Goal: Task Accomplishment & Management: Manage account settings

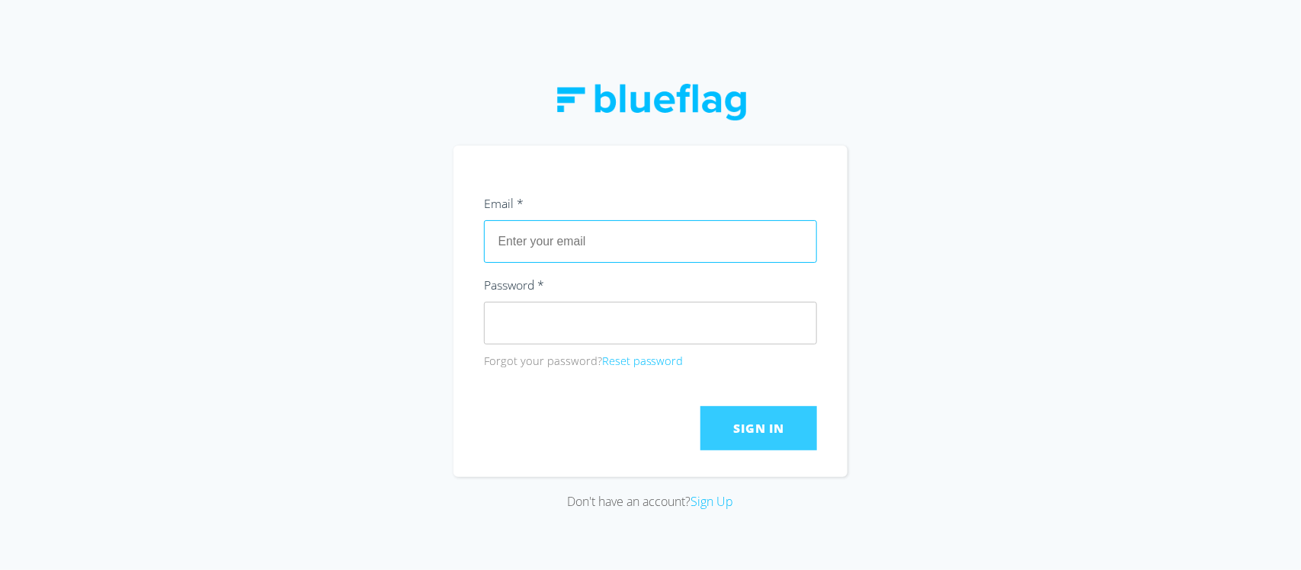
type input "[EMAIL_ADDRESS][DOMAIN_NAME]"
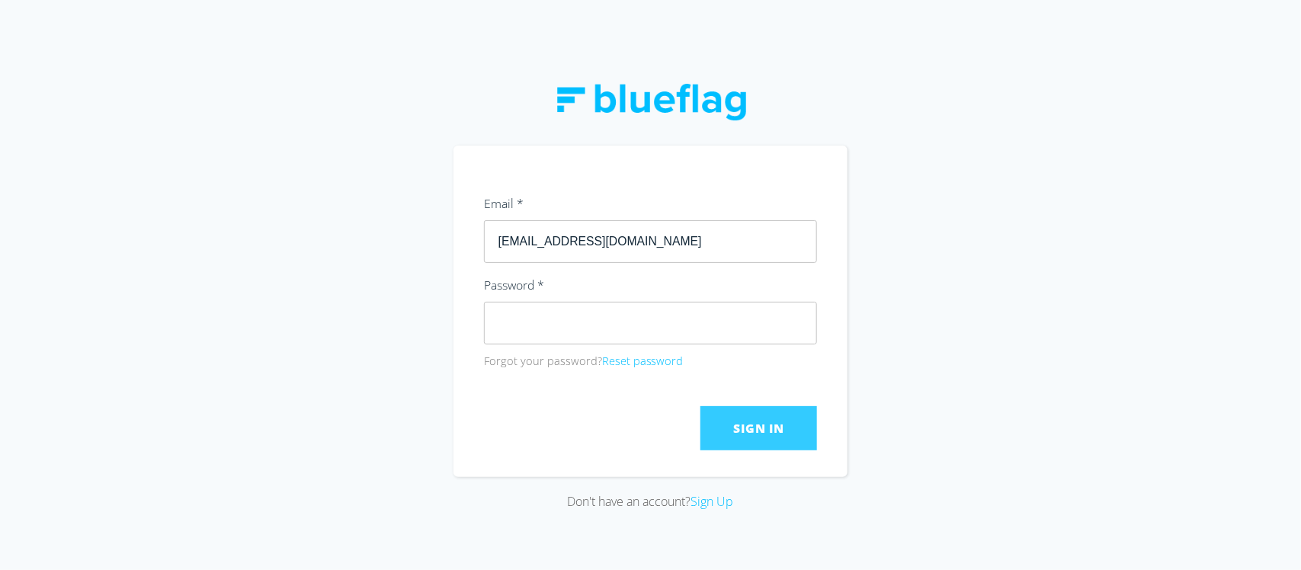
click at [746, 421] on span "Sign In" at bounding box center [759, 428] width 50 height 17
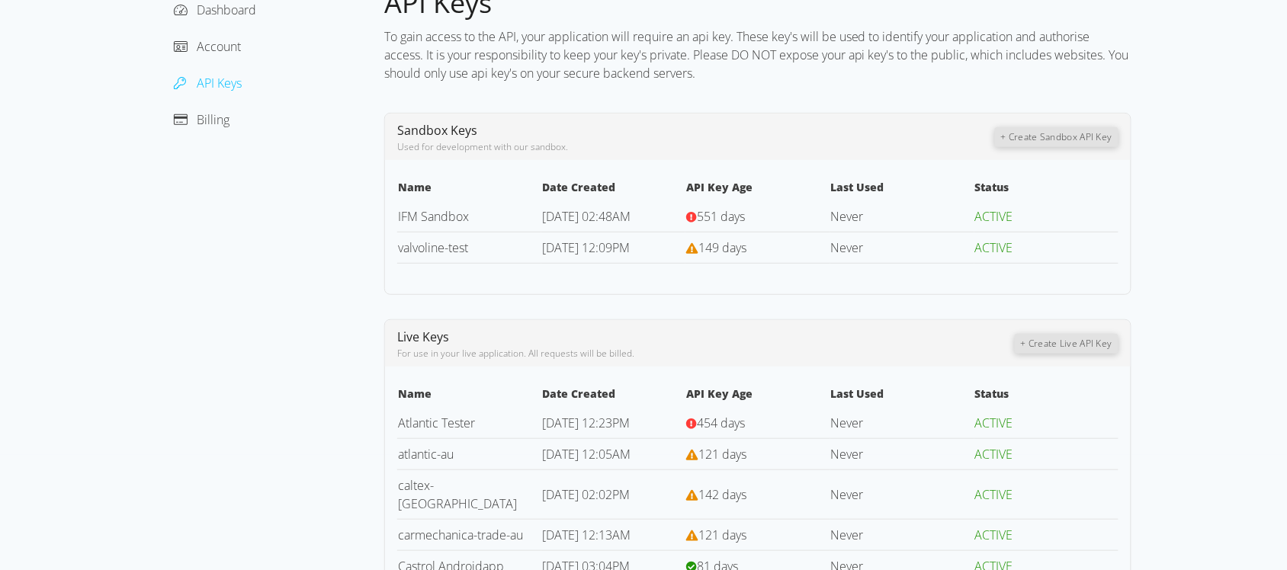
scroll to position [104, 0]
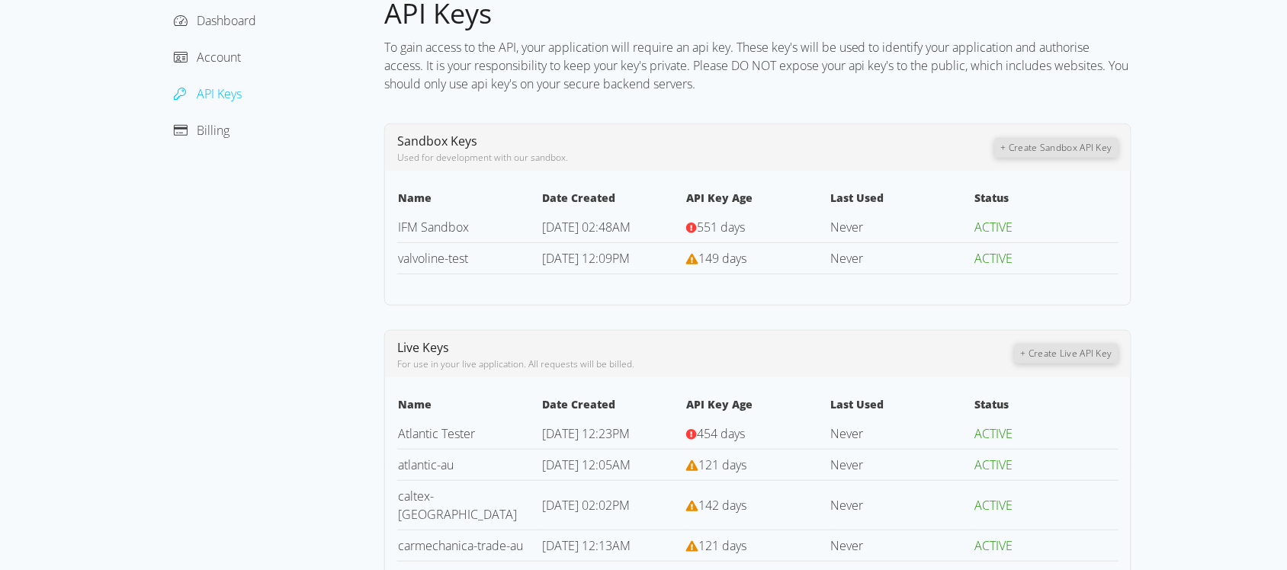
click at [1068, 352] on button "+ Create Live API Key" at bounding box center [1067, 354] width 104 height 20
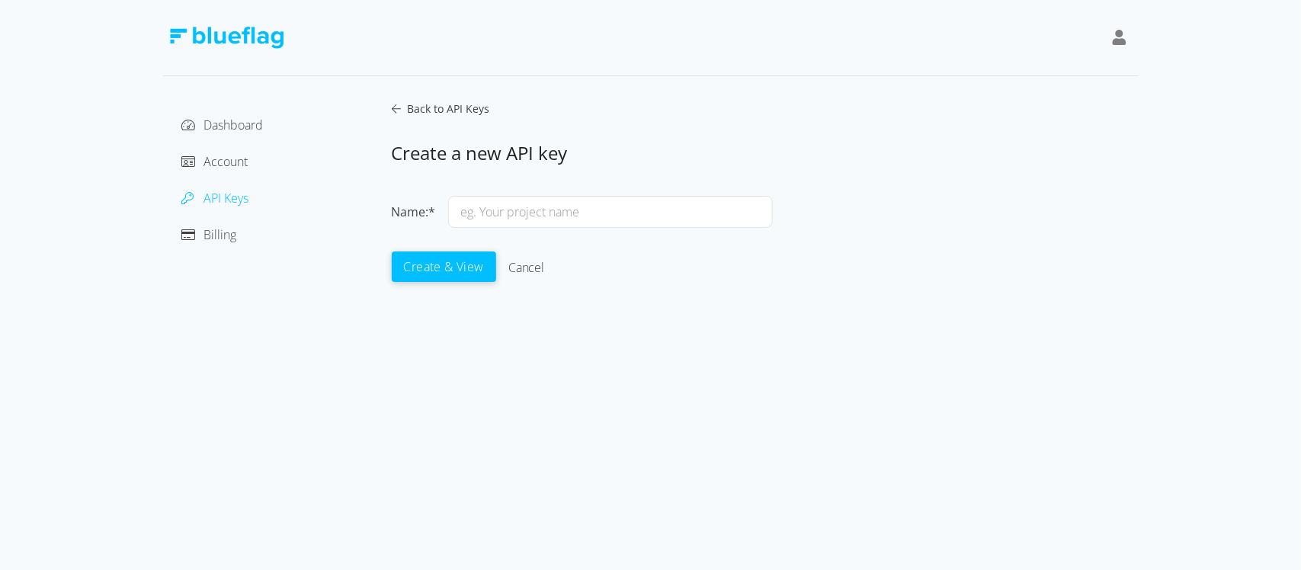
click at [547, 218] on input "text" at bounding box center [610, 212] width 325 height 32
type input "shell-au"
click at [421, 261] on button "Create & View" at bounding box center [444, 266] width 104 height 30
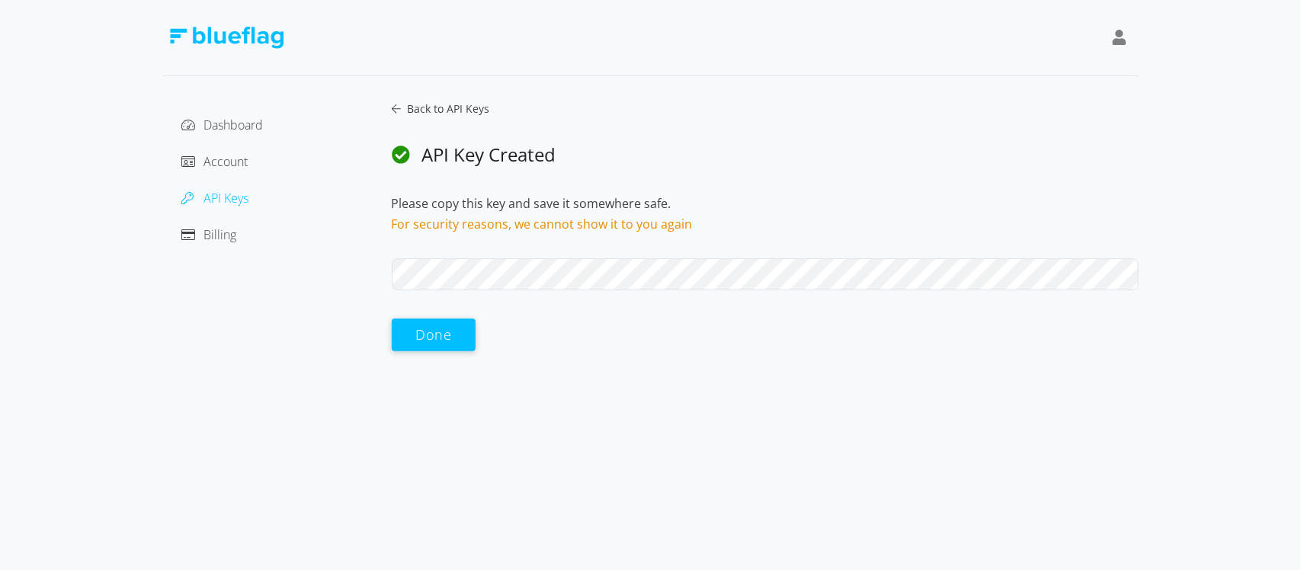
click at [417, 328] on button "Done" at bounding box center [434, 335] width 85 height 33
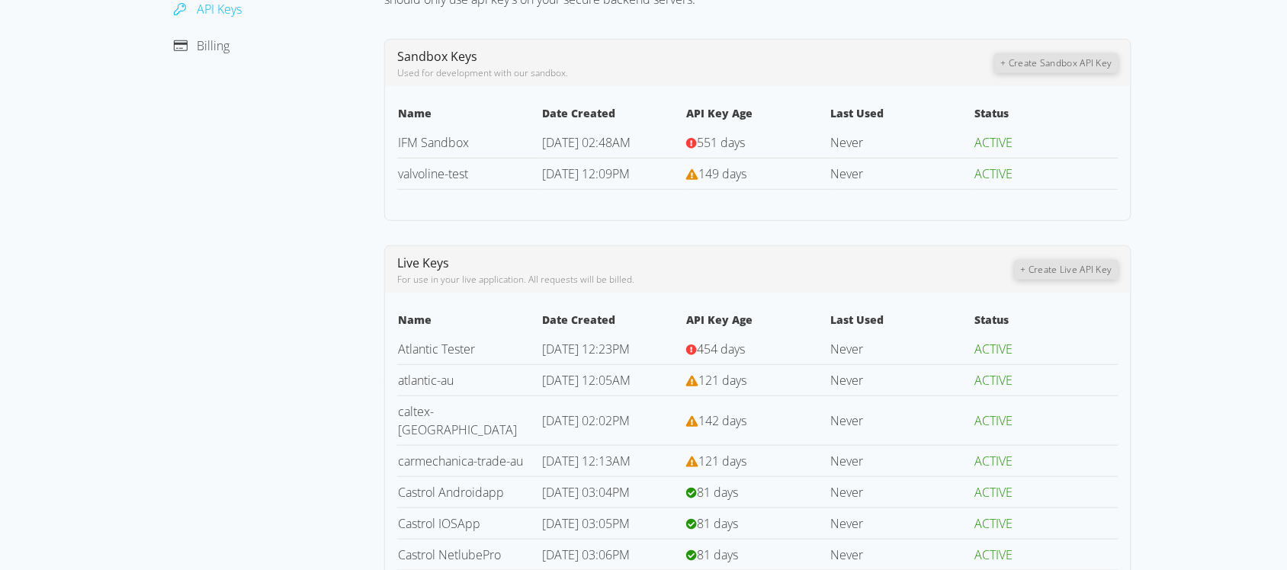
scroll to position [191, 0]
click at [1053, 268] on button "+ Create Live API Key" at bounding box center [1067, 268] width 104 height 20
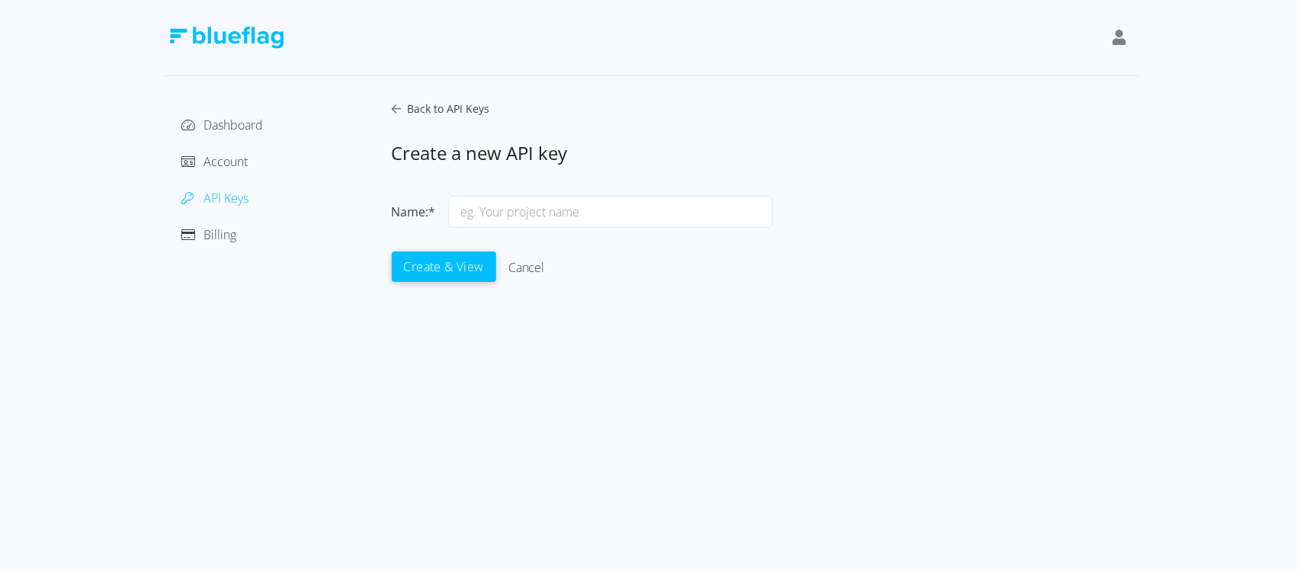
click at [561, 226] on input "text" at bounding box center [610, 212] width 325 height 32
click at [561, 223] on input "tritech-au" at bounding box center [610, 212] width 325 height 32
type input "tritech-au"
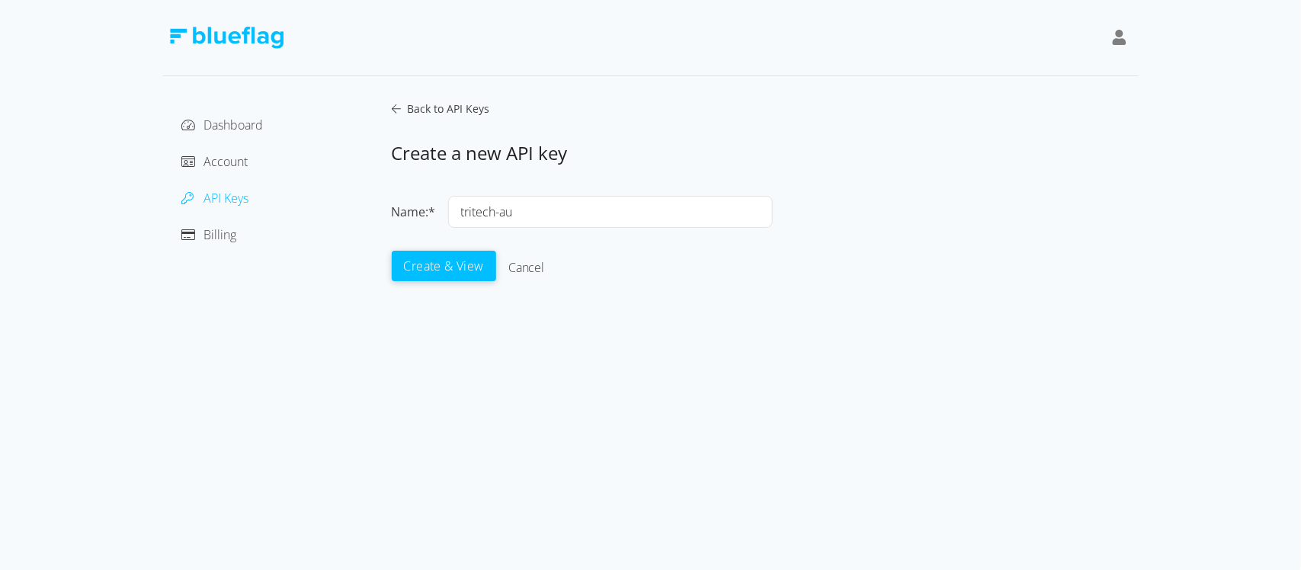
click at [428, 268] on button "Create & View" at bounding box center [444, 266] width 104 height 30
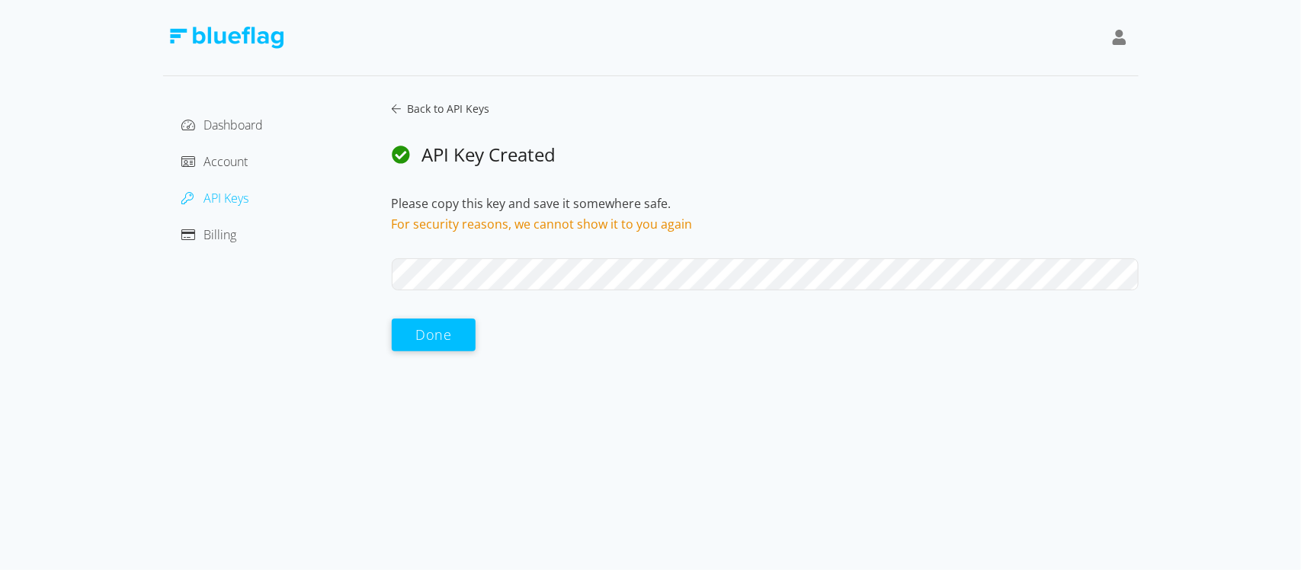
click at [431, 338] on button "Done" at bounding box center [434, 335] width 85 height 33
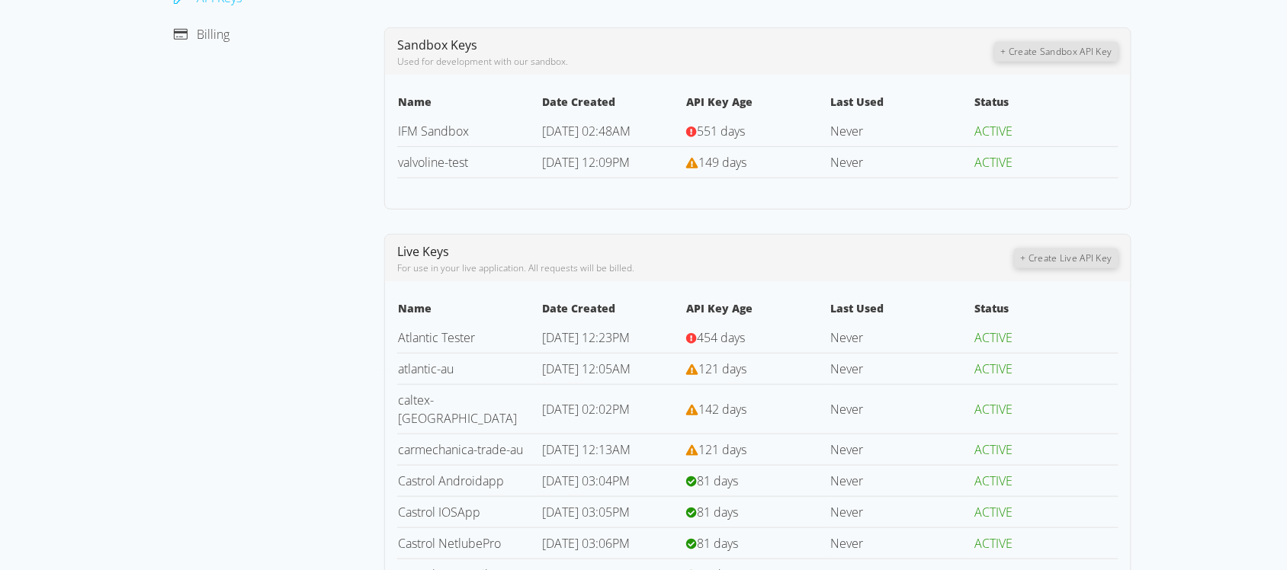
scroll to position [168, 0]
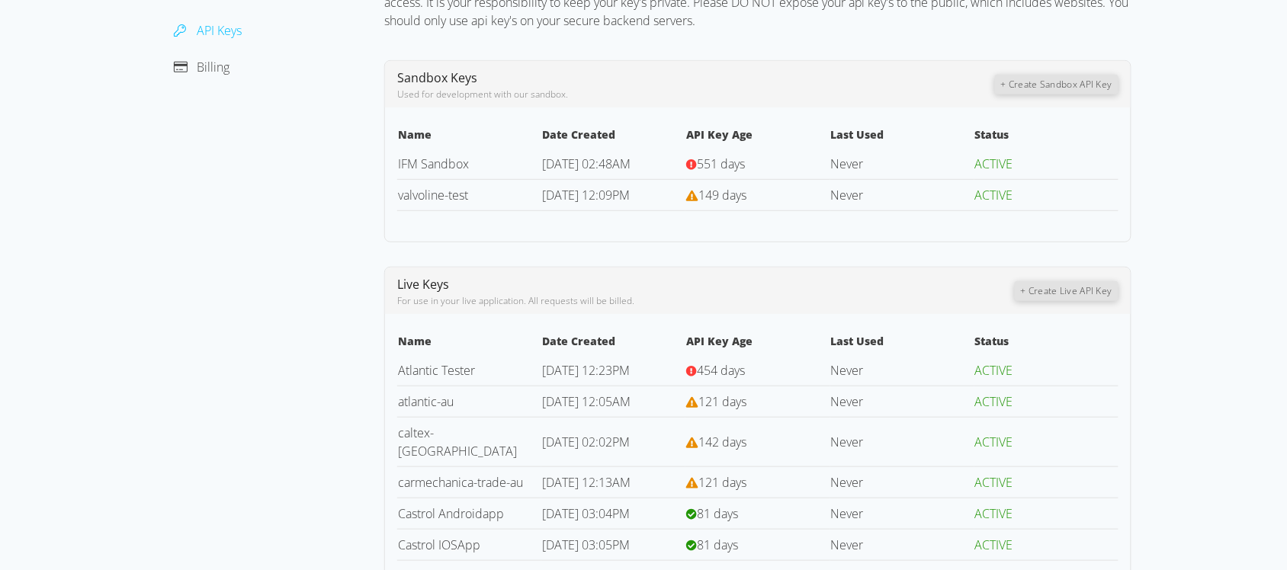
click at [868, 287] on div "Live Keys For use in your live application. All requests will be billed." at bounding box center [706, 291] width 618 height 34
click at [1061, 288] on button "+ Create Live API Key" at bounding box center [1067, 291] width 104 height 20
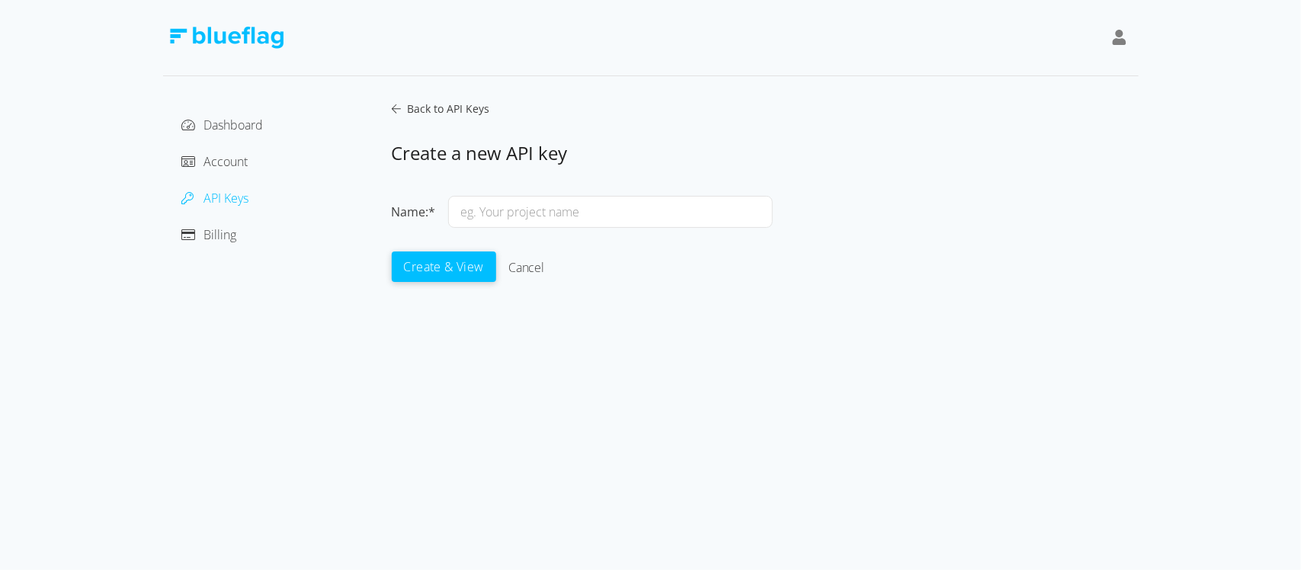
click at [555, 207] on input "text" at bounding box center [610, 212] width 325 height 32
click at [538, 203] on input "text" at bounding box center [610, 212] width 325 height 32
type input "Gulfwestern-AU"
click at [428, 272] on button "Create & View" at bounding box center [444, 266] width 104 height 30
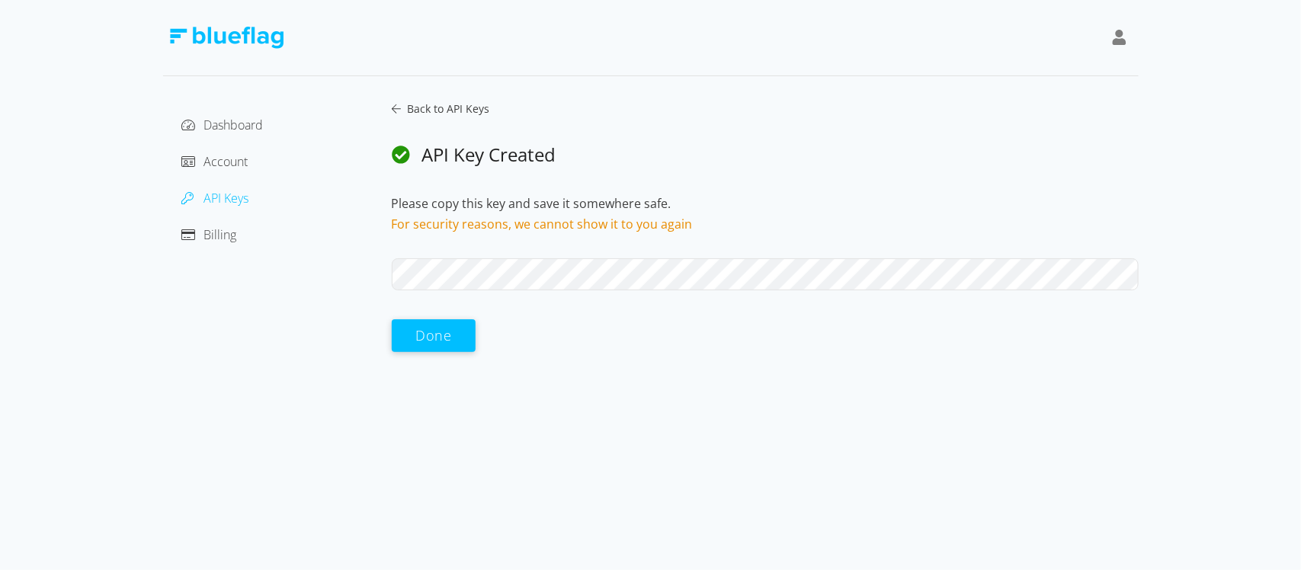
click at [624, 332] on div "Done" at bounding box center [765, 336] width 747 height 33
click at [442, 342] on button "Done" at bounding box center [434, 335] width 85 height 33
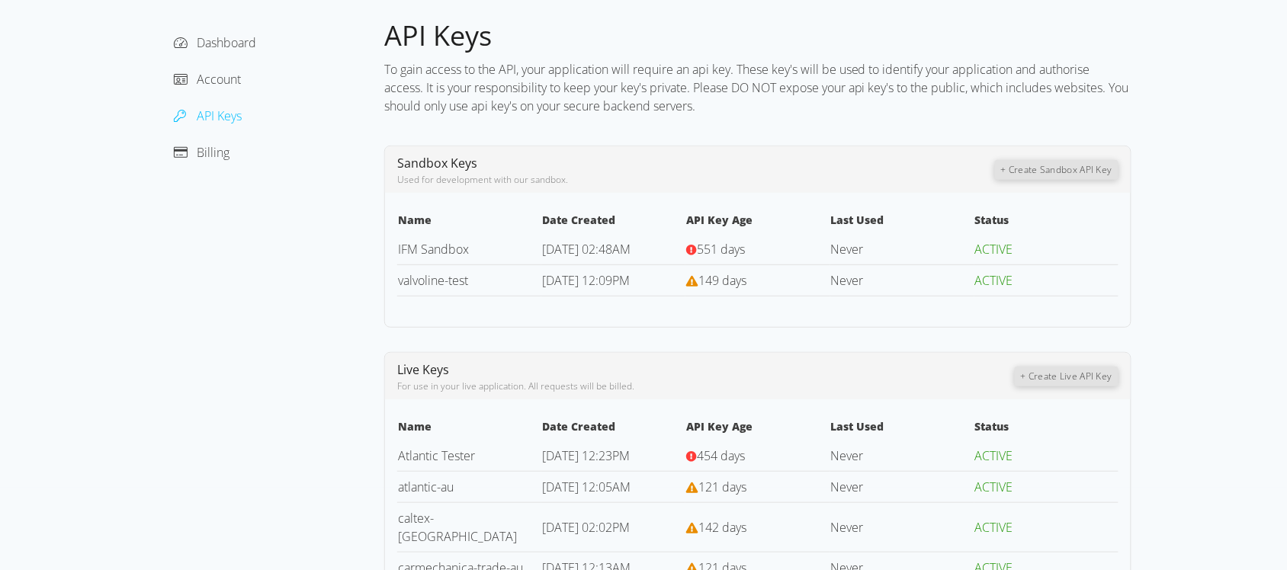
scroll to position [191, 0]
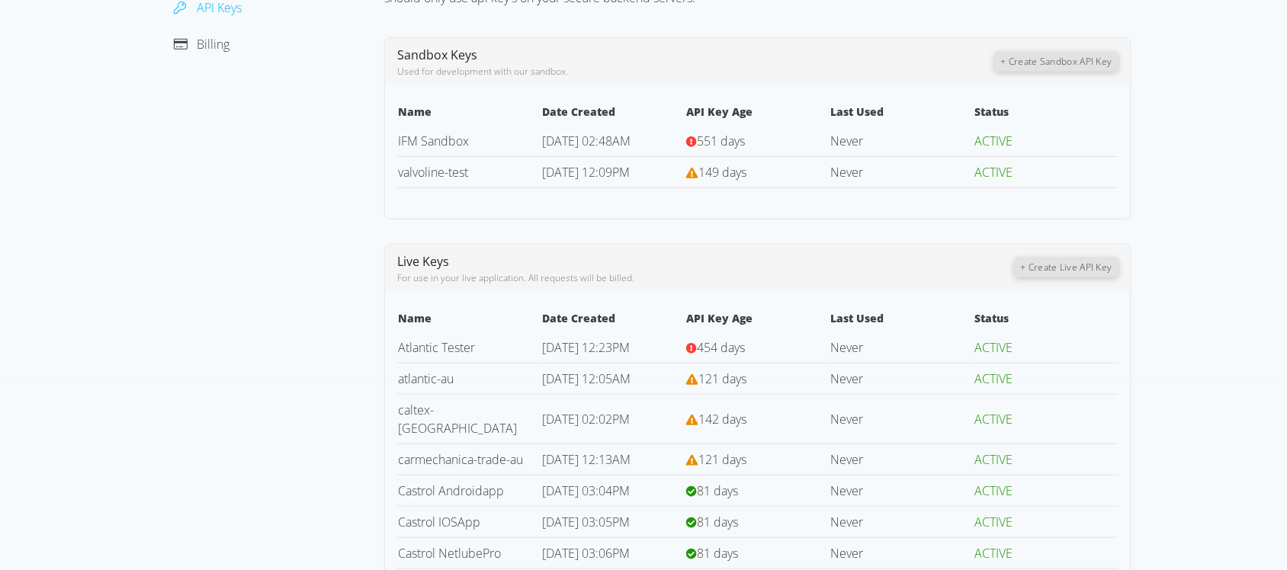
click at [1054, 271] on button "+ Create Live API Key" at bounding box center [1067, 268] width 104 height 20
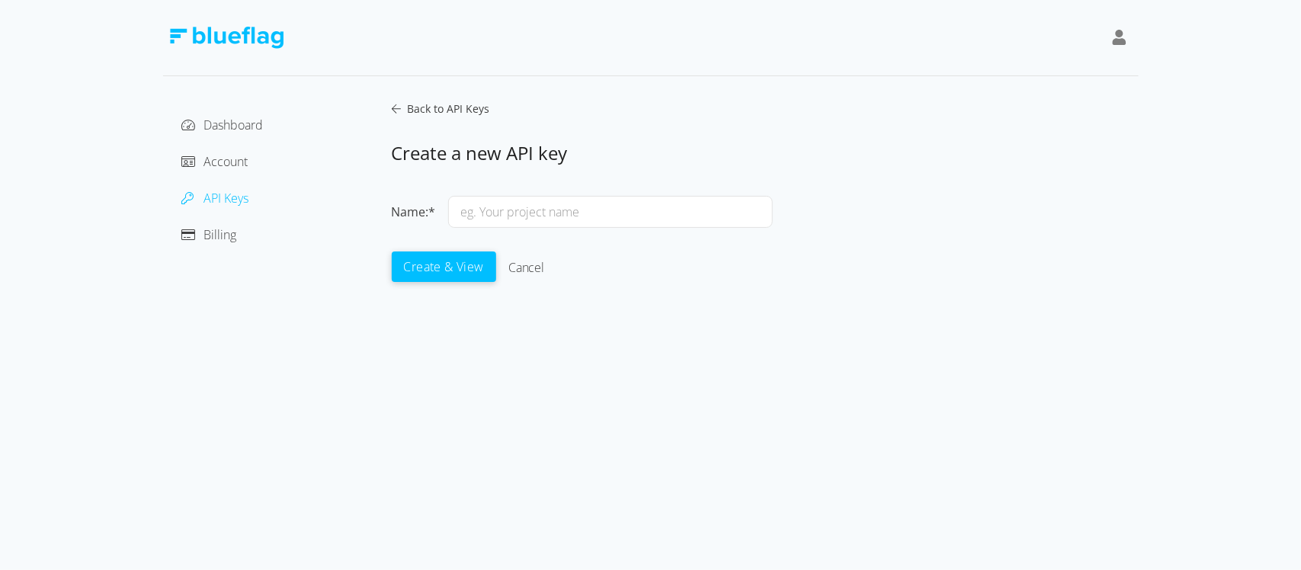
click at [553, 206] on input "text" at bounding box center [610, 212] width 325 height 32
type input "[PERSON_NAME]-AU"
click at [421, 261] on button "Create & View" at bounding box center [444, 266] width 104 height 30
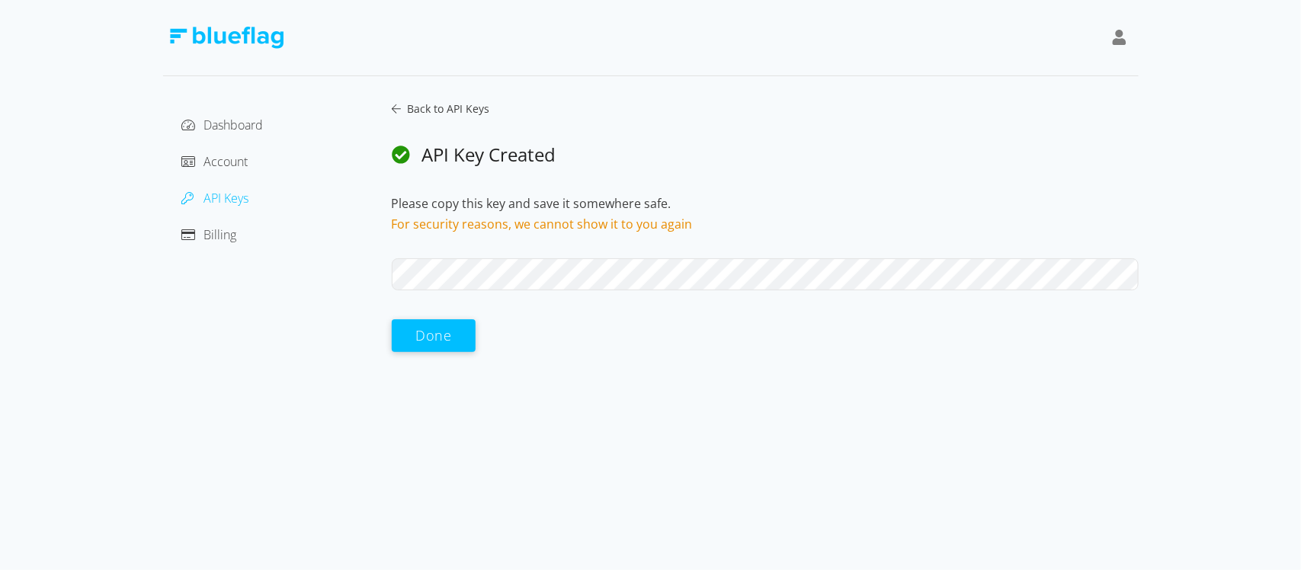
click at [676, 367] on div "Dashboard Account API Keys Billing Back to API Keys API Key Created Please copy…" at bounding box center [650, 285] width 1301 height 570
click at [437, 333] on button "Done" at bounding box center [434, 335] width 85 height 33
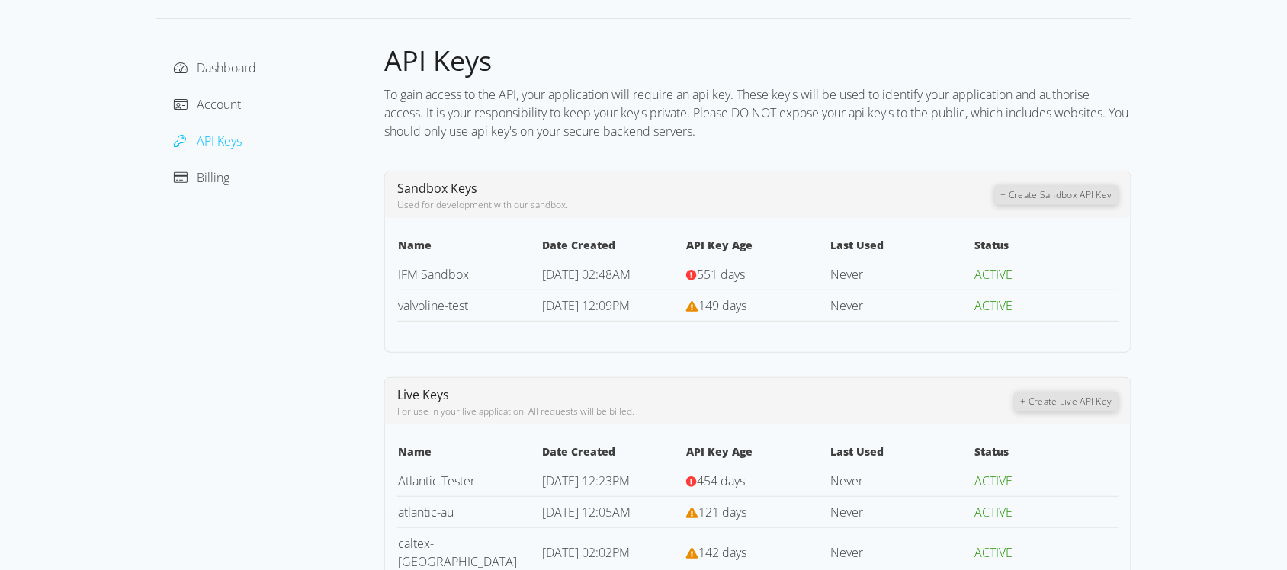
scroll to position [95, 0]
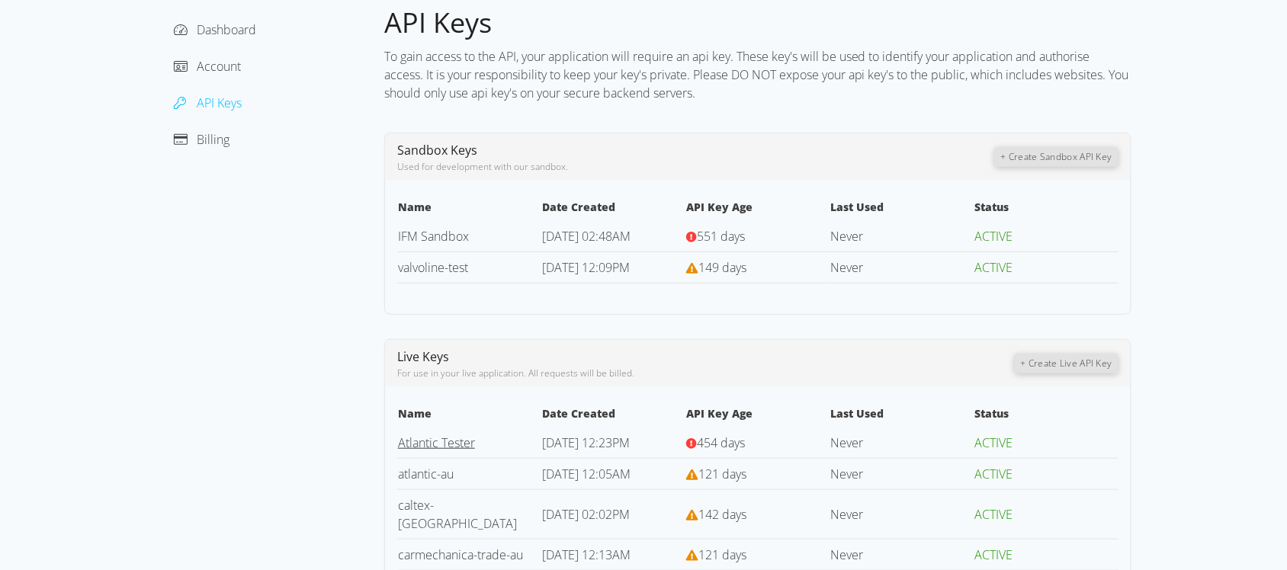
click at [450, 443] on link "Atlantic Tester" at bounding box center [436, 443] width 77 height 17
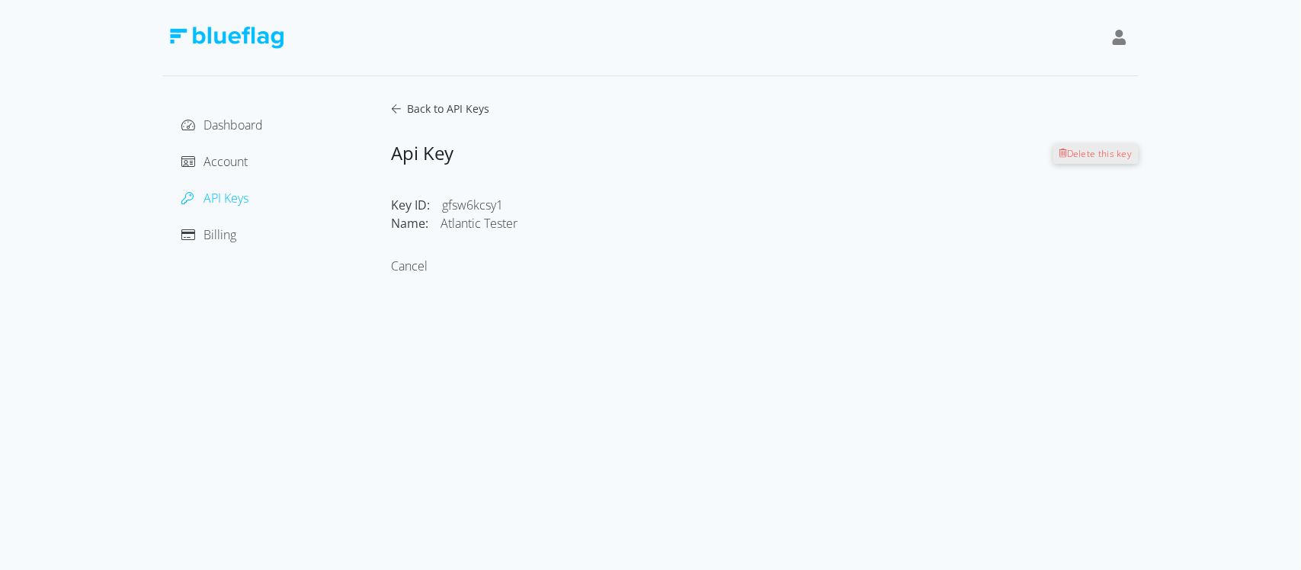
click at [425, 104] on span "Back to API Keys" at bounding box center [445, 108] width 88 height 14
